Goal: Task Accomplishment & Management: Manage account settings

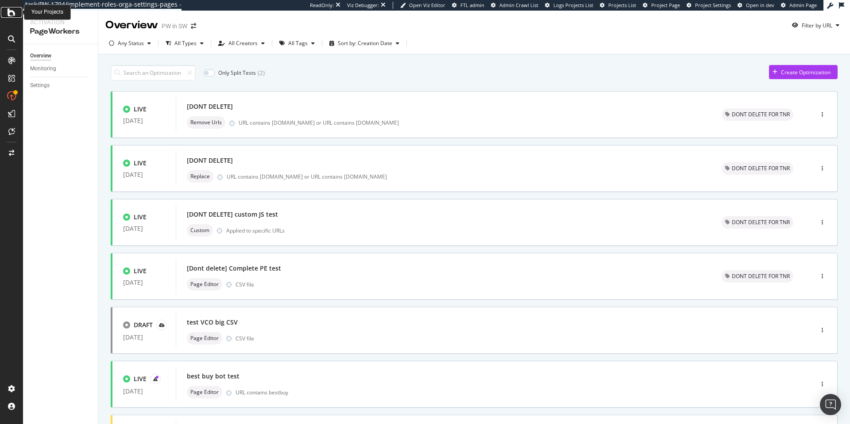
click at [12, 15] on icon at bounding box center [12, 12] width 8 height 11
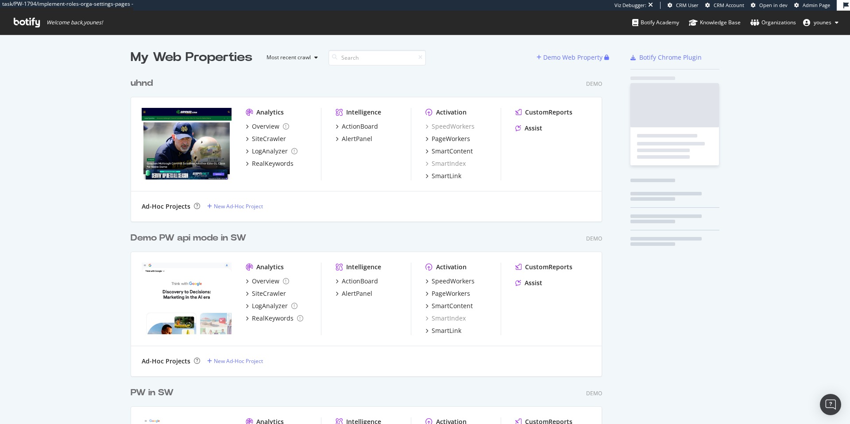
scroll to position [613, 472]
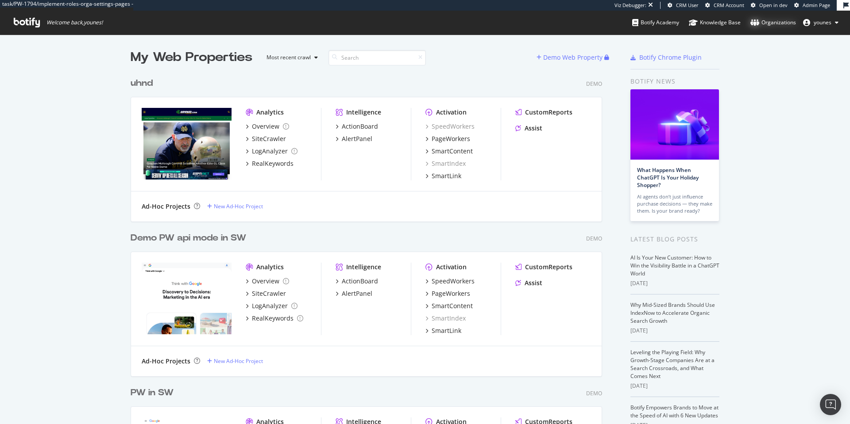
click at [763, 21] on div "Organizations" at bounding box center [773, 22] width 46 height 9
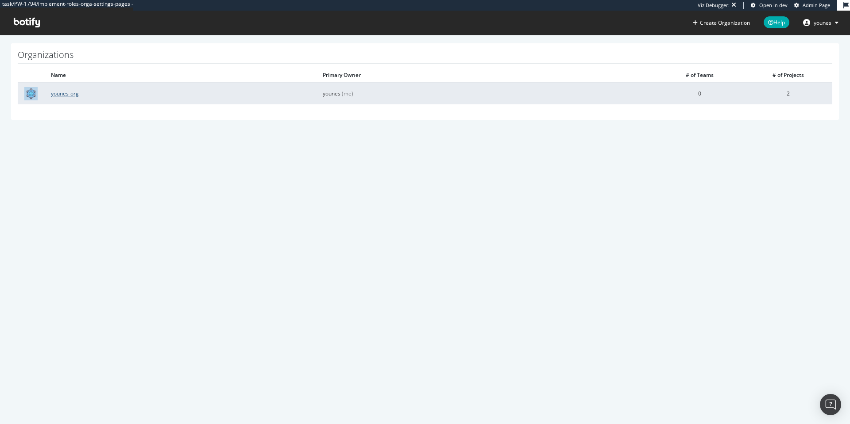
click at [62, 91] on link "younes-org" at bounding box center [65, 94] width 28 height 8
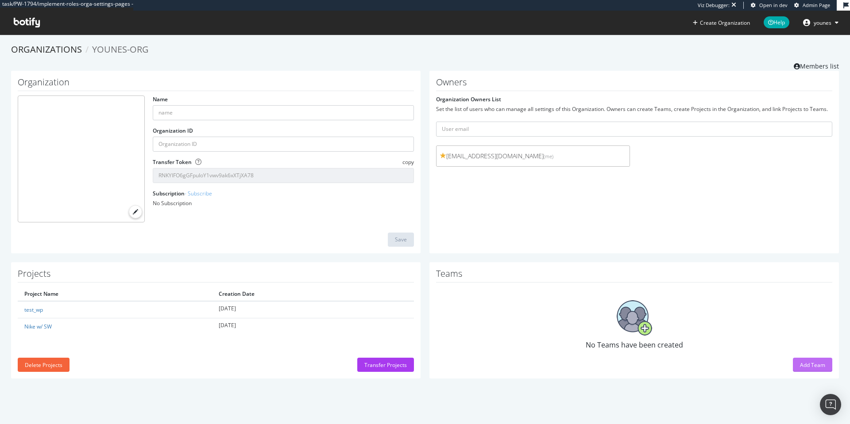
click at [800, 362] on div "Add Team" at bounding box center [812, 366] width 25 height 8
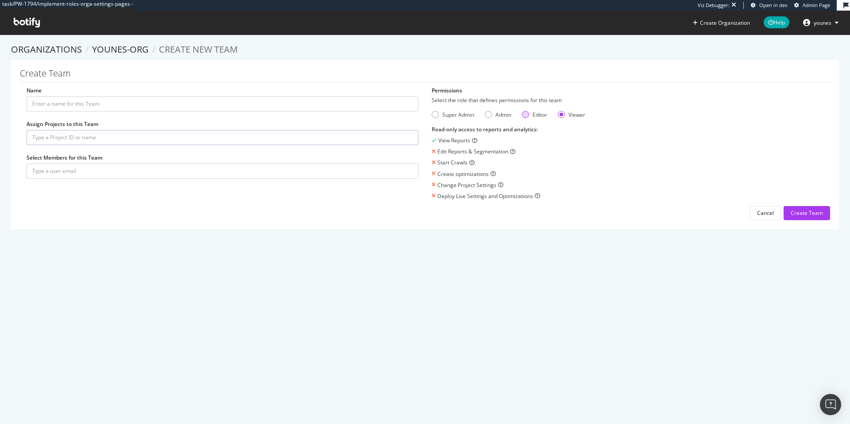
click at [532, 118] on div "Editor" at bounding box center [539, 115] width 15 height 8
click at [504, 118] on div "Admin" at bounding box center [503, 115] width 16 height 8
click at [454, 116] on div "Super Admin" at bounding box center [458, 115] width 32 height 8
click at [109, 55] on link "younes-org" at bounding box center [120, 49] width 57 height 12
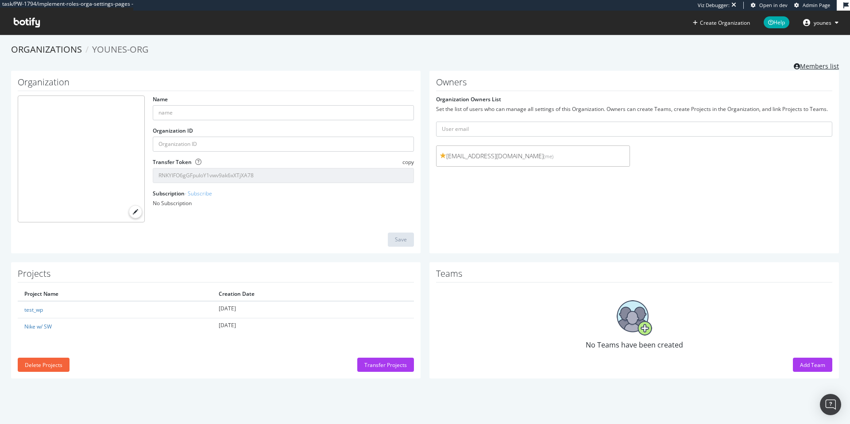
click at [798, 62] on link "Members list" at bounding box center [815, 65] width 45 height 11
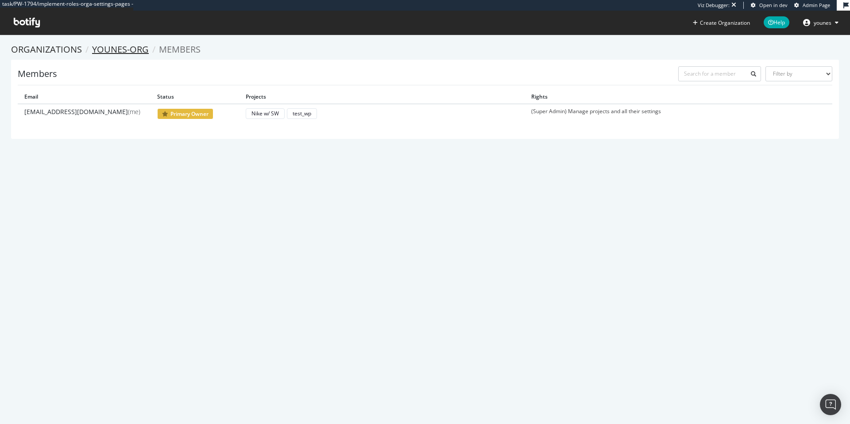
click at [115, 52] on link "younes-org" at bounding box center [120, 49] width 57 height 12
